Goal: Task Accomplishment & Management: Manage account settings

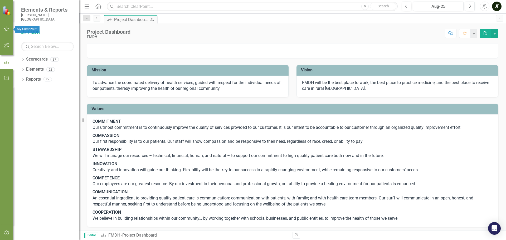
click at [3, 28] on button "button" at bounding box center [7, 29] width 12 height 11
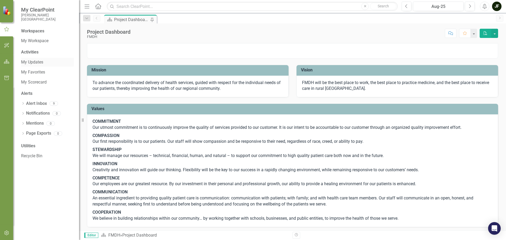
click at [29, 61] on link "My Updates" at bounding box center [47, 62] width 53 height 6
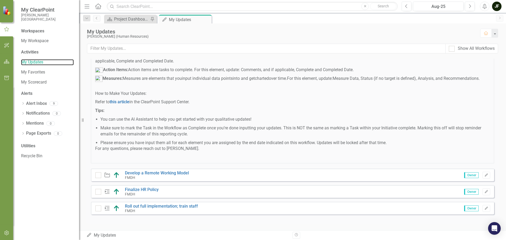
scroll to position [284, 0]
click at [98, 175] on input "checkbox" at bounding box center [96, 173] width 3 height 3
checkbox input "true"
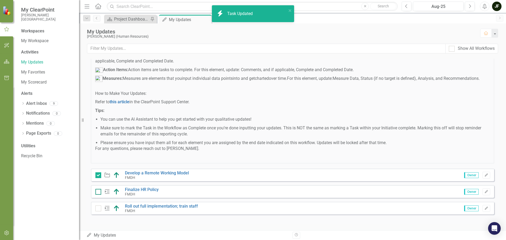
click at [96, 191] on input "checkbox" at bounding box center [96, 190] width 3 height 3
checkbox input "true"
click at [97, 207] on input "checkbox" at bounding box center [96, 206] width 3 height 3
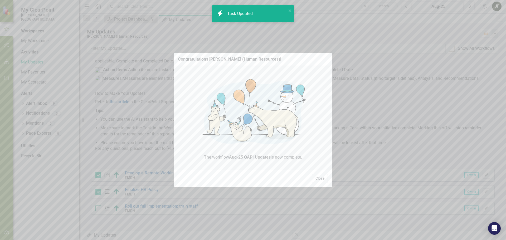
checkbox input "true"
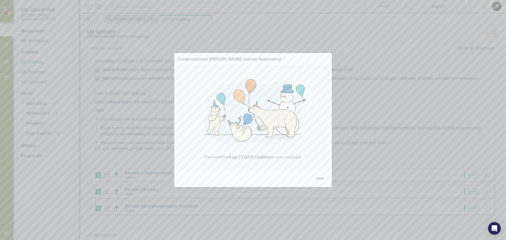
click at [319, 180] on button "Close" at bounding box center [320, 178] width 16 height 9
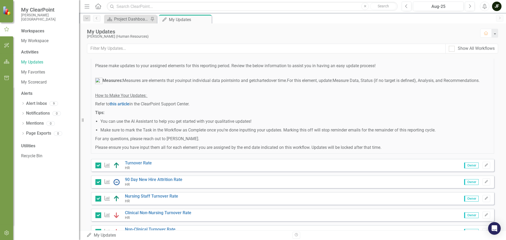
scroll to position [0, 0]
